Goal: Use online tool/utility

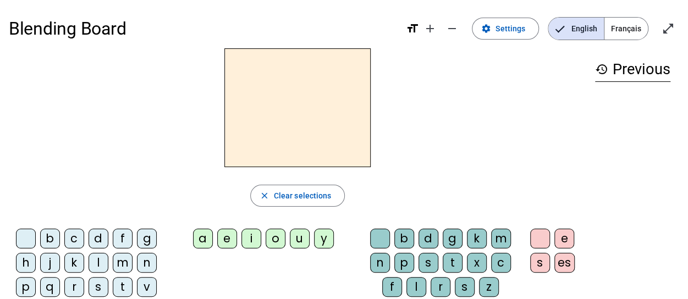
click at [93, 264] on div "l" at bounding box center [99, 263] width 20 height 20
click at [206, 241] on div "a" at bounding box center [203, 239] width 20 height 20
click at [150, 288] on div "v" at bounding box center [147, 287] width 20 height 20
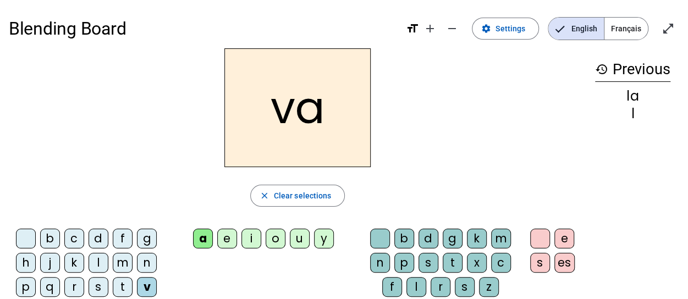
click at [238, 240] on letter-bubble "e" at bounding box center [229, 241] width 24 height 24
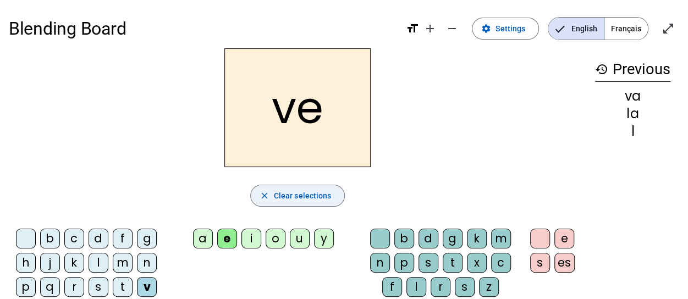
click at [333, 191] on span "button" at bounding box center [298, 196] width 94 height 26
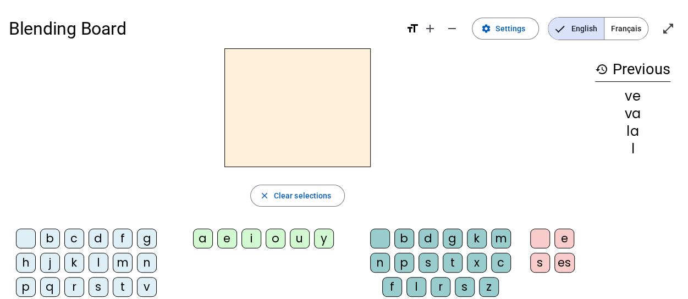
click at [100, 263] on div "l" at bounding box center [99, 263] width 20 height 20
click at [208, 241] on div "a" at bounding box center [203, 239] width 20 height 20
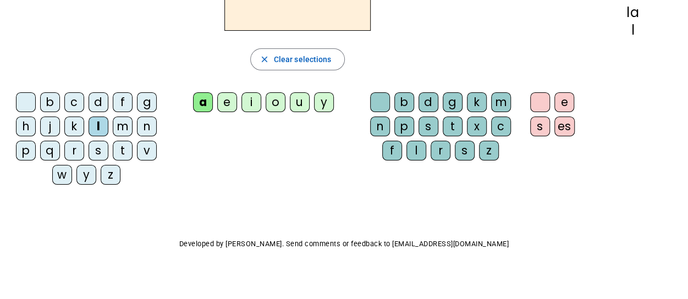
scroll to position [137, 0]
click at [140, 150] on div "v" at bounding box center [147, 150] width 20 height 20
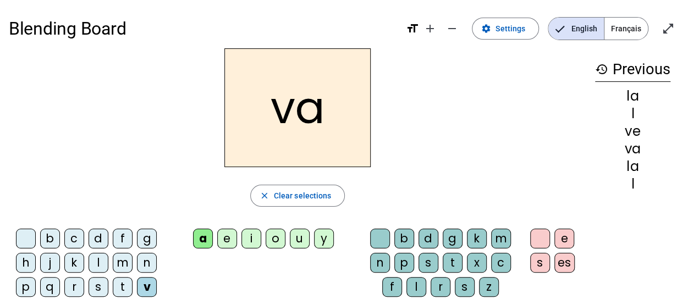
scroll to position [1, 0]
click at [235, 244] on div "e" at bounding box center [227, 238] width 20 height 20
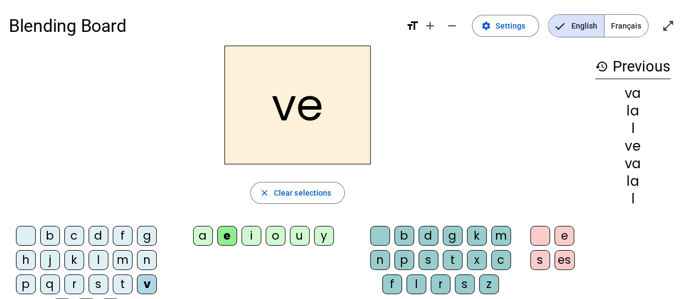
scroll to position [0, 0]
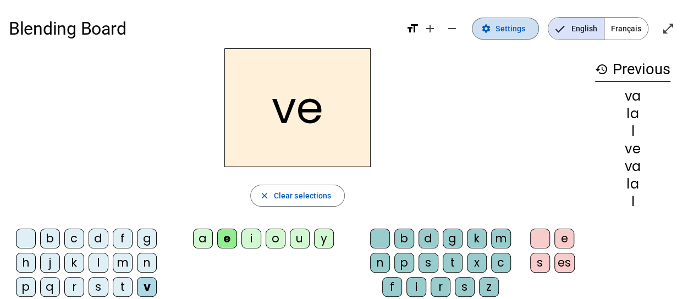
click at [517, 31] on span "Settings" at bounding box center [510, 28] width 30 height 13
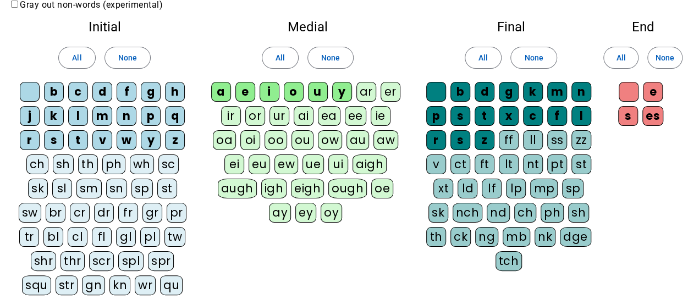
scroll to position [51, 0]
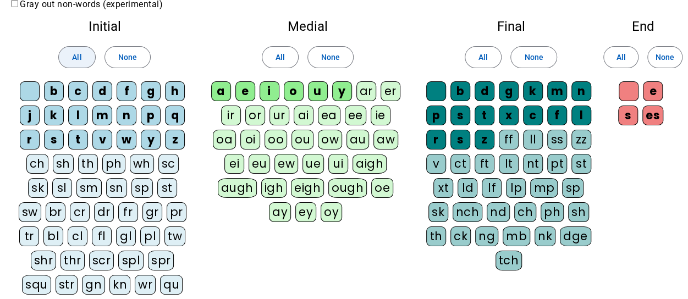
click at [79, 60] on span "All" at bounding box center [76, 57] width 9 height 13
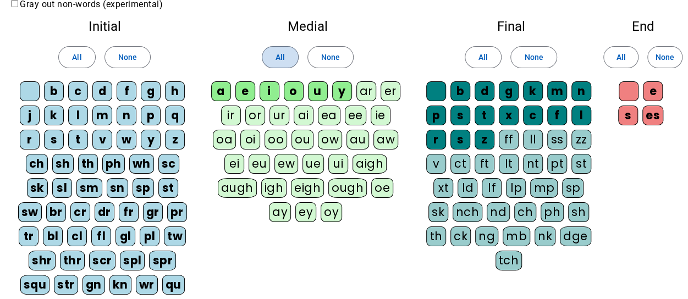
click at [275, 52] on span at bounding box center [280, 57] width 36 height 26
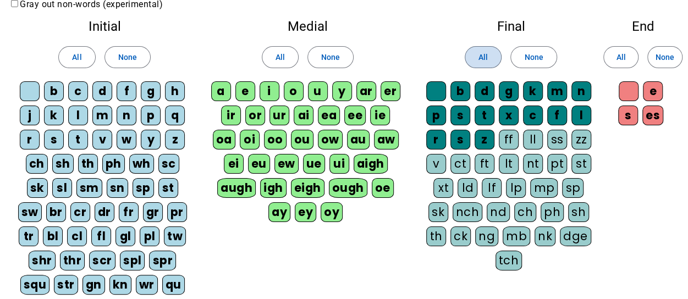
click at [483, 51] on span "All" at bounding box center [482, 57] width 9 height 13
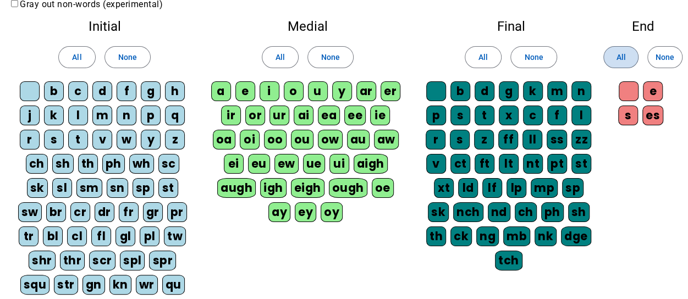
click at [631, 62] on span at bounding box center [621, 57] width 34 height 26
click at [624, 55] on span "All" at bounding box center [620, 57] width 9 height 13
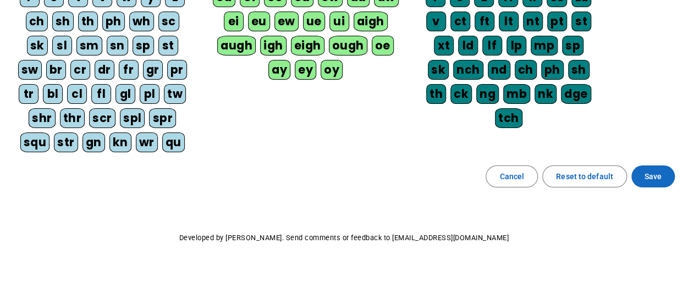
click at [651, 166] on span at bounding box center [652, 176] width 43 height 26
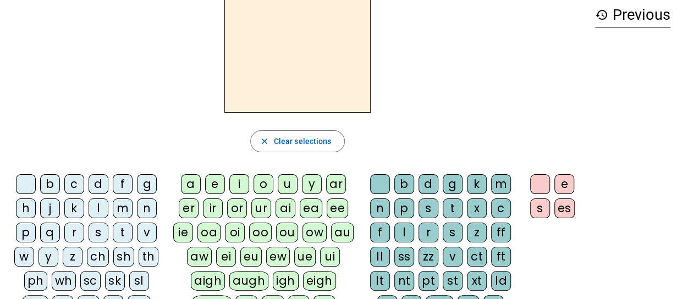
scroll to position [55, 0]
click at [99, 207] on div "l" at bounding box center [99, 208] width 20 height 20
click at [196, 184] on div "a" at bounding box center [191, 184] width 20 height 20
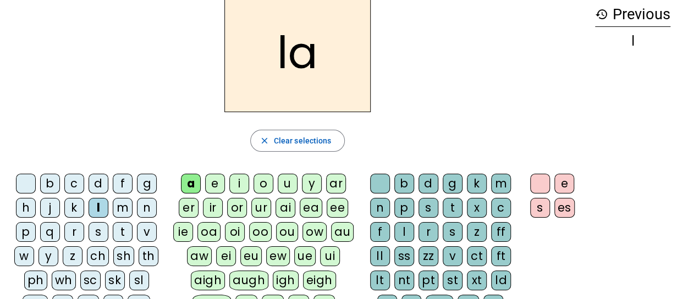
click at [150, 230] on div "v" at bounding box center [147, 232] width 20 height 20
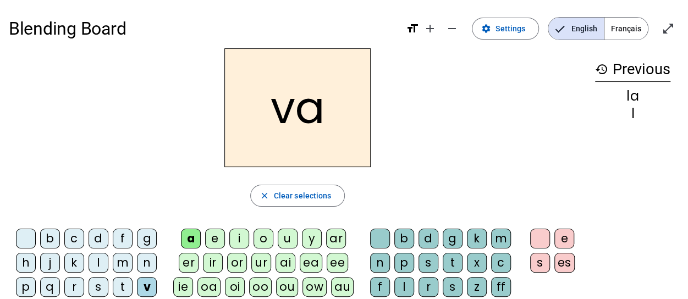
scroll to position [1, 0]
click at [310, 125] on h2 "va" at bounding box center [297, 107] width 146 height 119
